Goal: Book appointment/travel/reservation

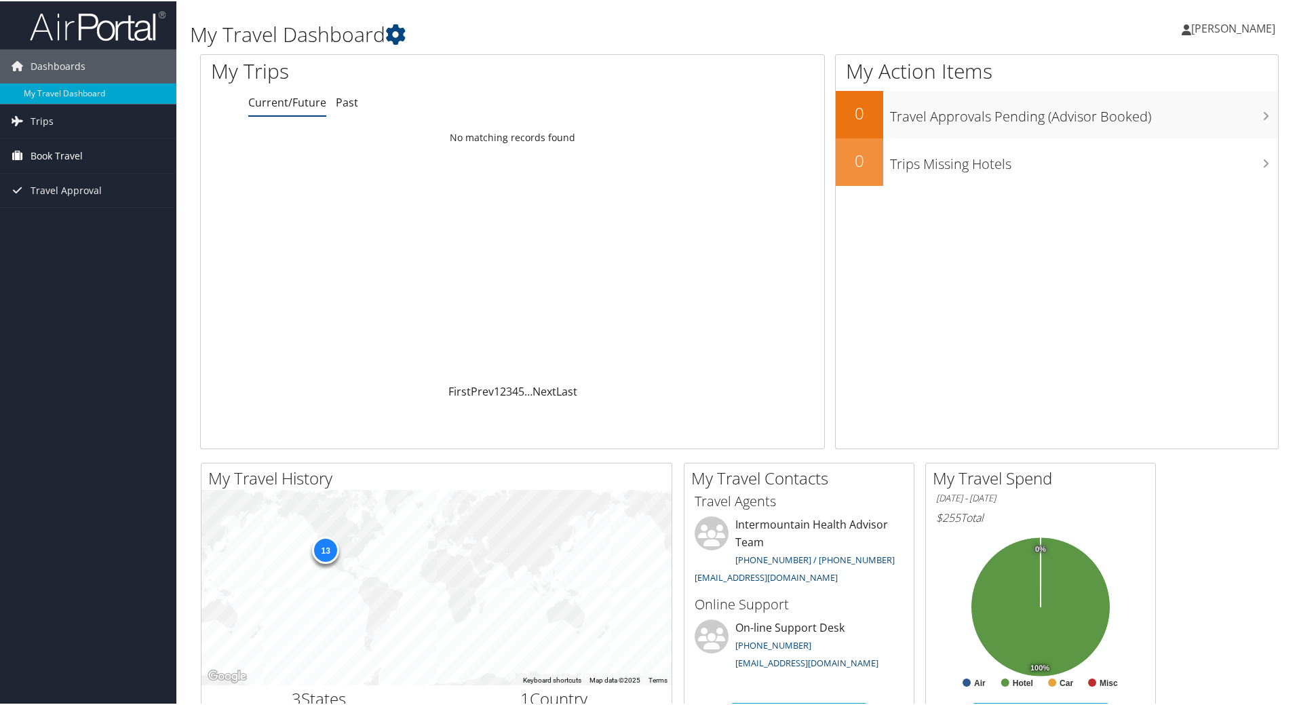
click at [52, 145] on span "Book Travel" at bounding box center [57, 155] width 52 height 34
click at [56, 220] on link "Book/Manage Online Trips" at bounding box center [88, 222] width 176 height 20
